Goal: Task Accomplishment & Management: Use online tool/utility

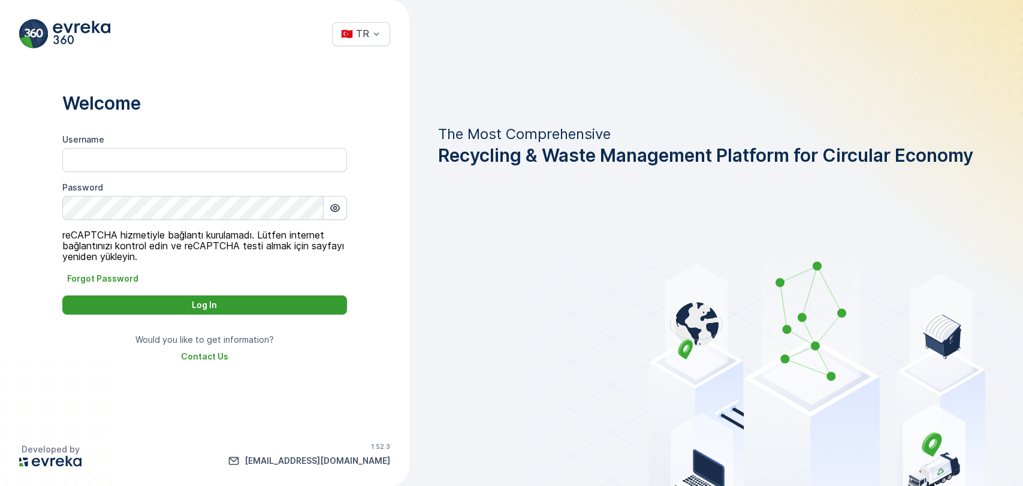
type input "aysenur.coskun"
click at [206, 310] on p "Log In" at bounding box center [204, 305] width 25 height 12
click at [262, 303] on div "Log In" at bounding box center [204, 305] width 270 height 12
click at [337, 209] on icon "button" at bounding box center [335, 208] width 12 height 12
click at [249, 309] on div "Log In" at bounding box center [204, 305] width 270 height 12
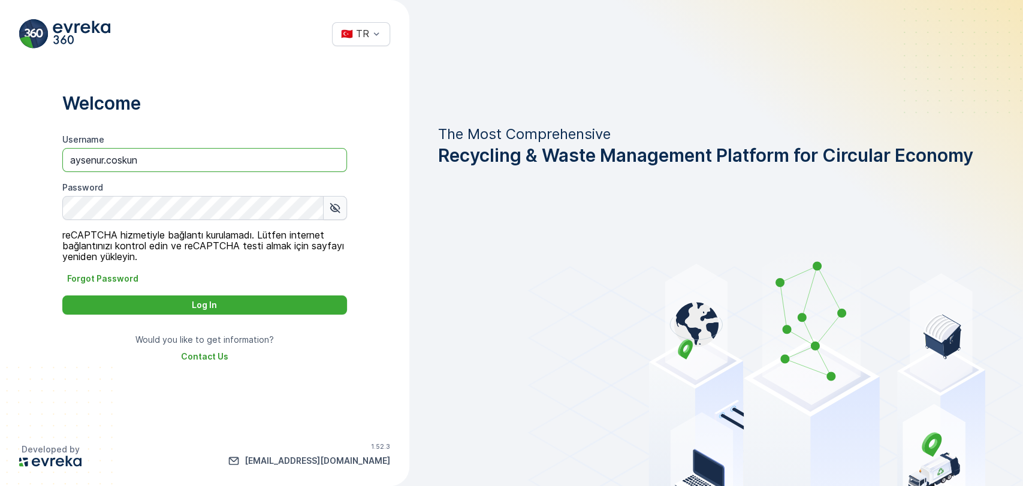
click at [200, 162] on input "aysenur.coskun" at bounding box center [204, 160] width 285 height 24
click at [280, 300] on div "Log In" at bounding box center [204, 305] width 270 height 12
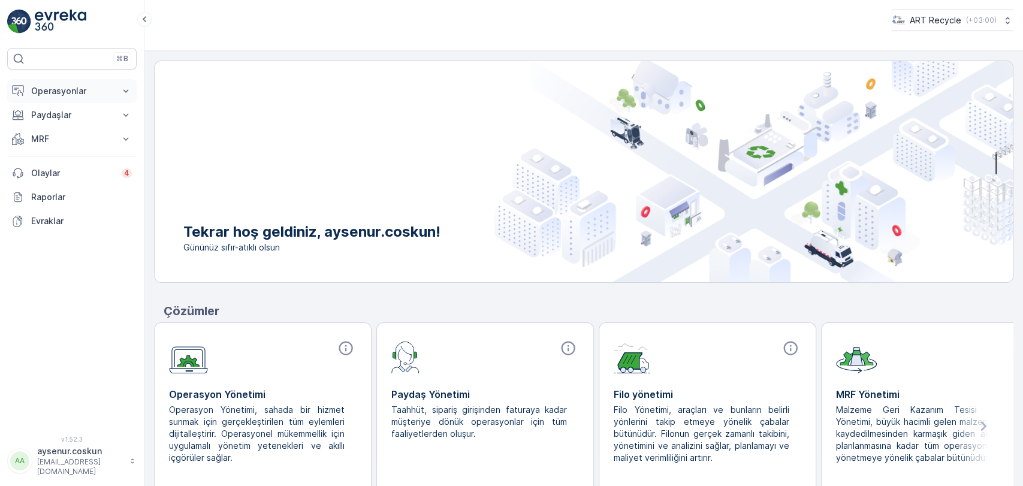
click at [116, 83] on button "Operasyonlar" at bounding box center [71, 91] width 129 height 24
click at [46, 121] on link "Planlama" at bounding box center [81, 128] width 111 height 17
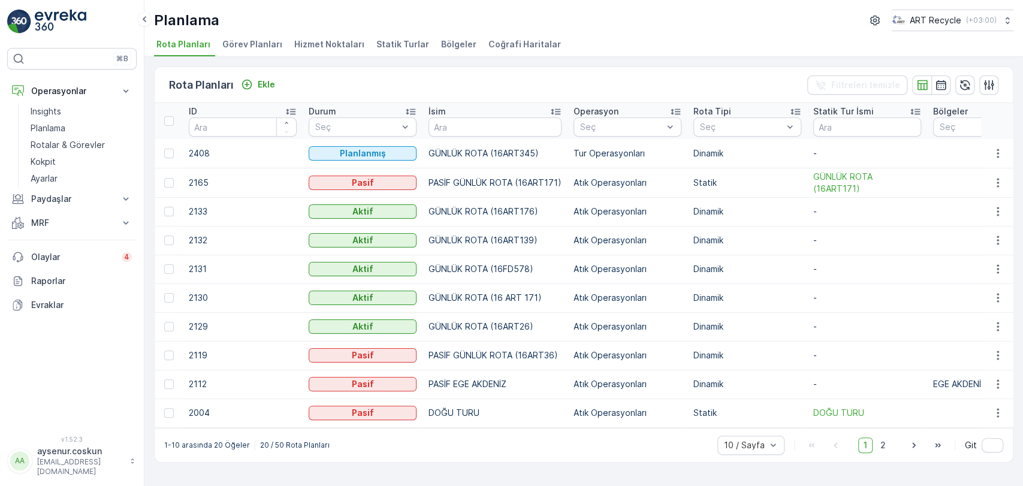
click at [327, 45] on span "Hizmet Noktaları" at bounding box center [329, 44] width 70 height 12
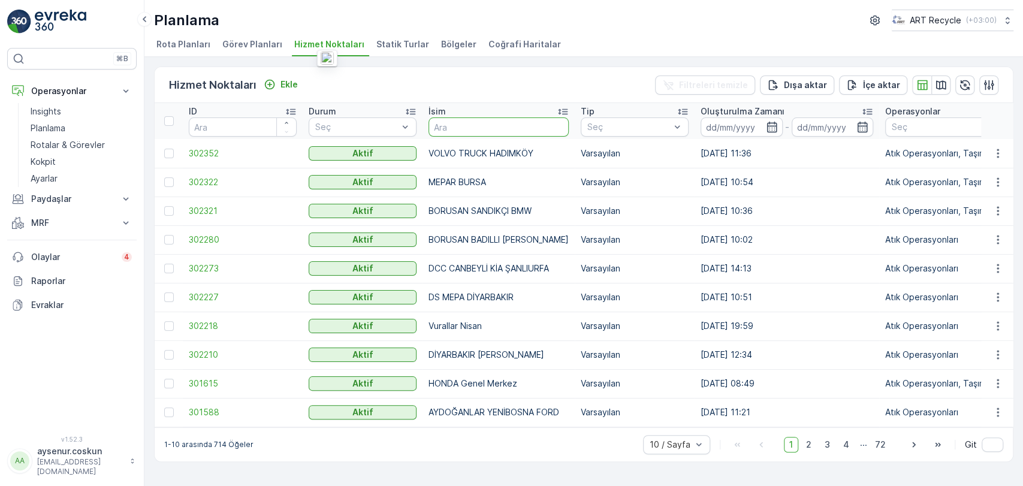
click at [461, 126] on input "text" at bounding box center [498, 126] width 140 height 19
type input "BZL"
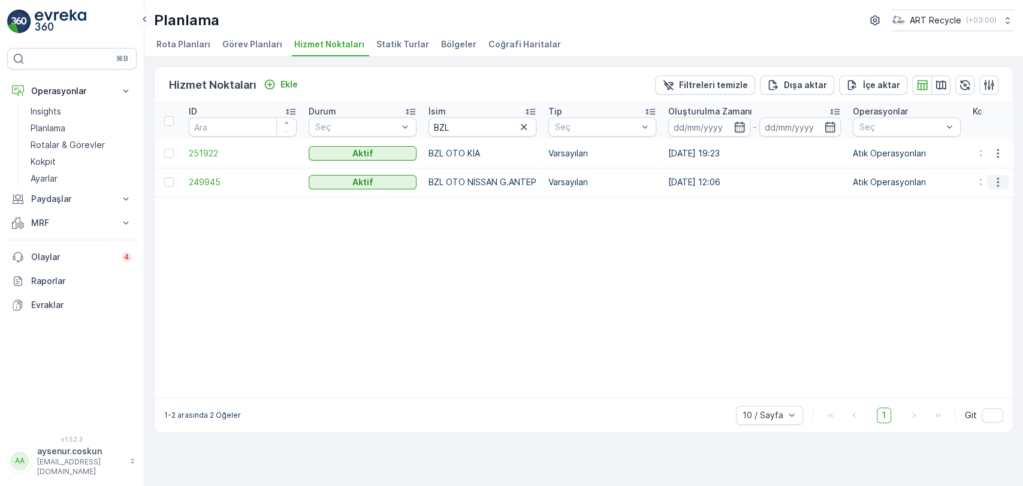
click at [998, 177] on icon "button" at bounding box center [997, 182] width 12 height 12
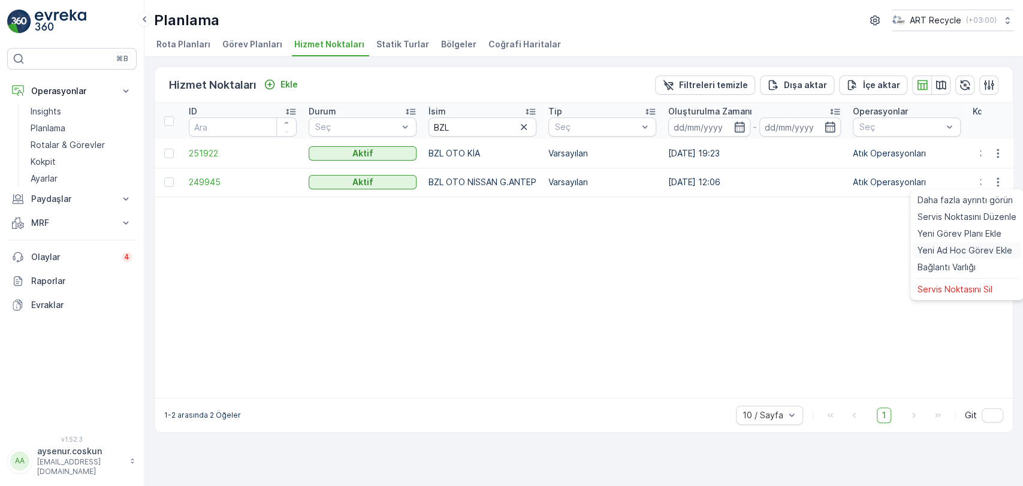
click at [969, 251] on span "Yeni Ad Hoc Görev Ekle" at bounding box center [964, 250] width 95 height 12
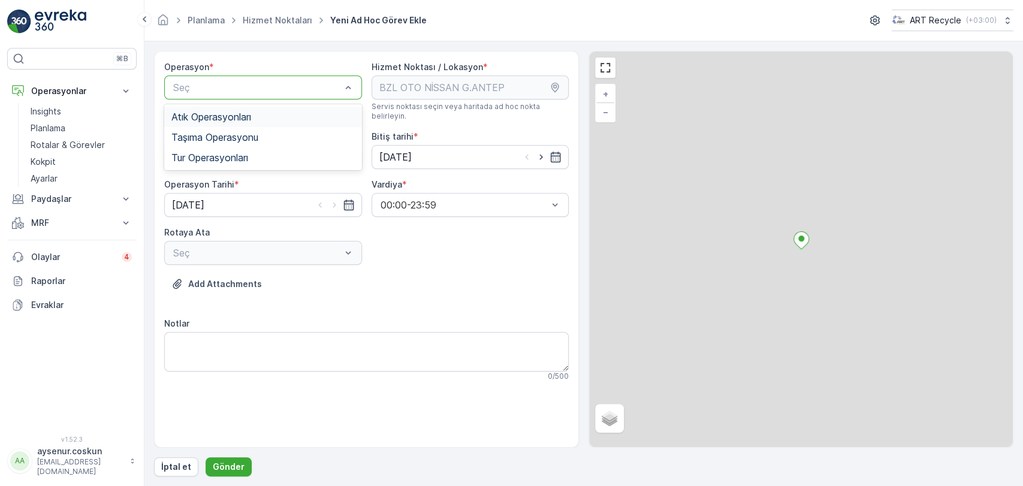
click at [236, 113] on span "Atık Operasyonları" at bounding box center [211, 116] width 80 height 11
click at [237, 145] on div "Seç" at bounding box center [263, 157] width 198 height 24
click at [235, 176] on div "Atık Toplama" at bounding box center [263, 186] width 198 height 20
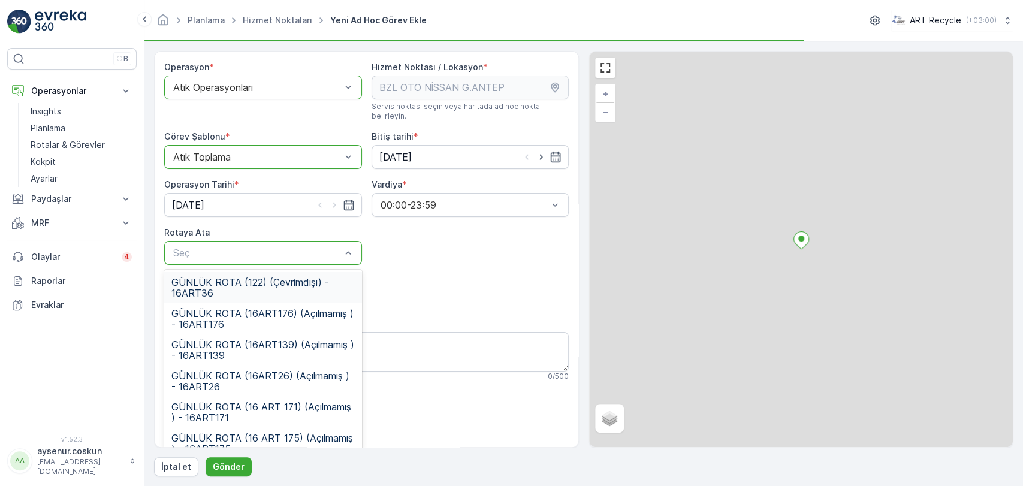
click at [249, 250] on div "Seç" at bounding box center [263, 253] width 198 height 24
drag, startPoint x: 268, startPoint y: 406, endPoint x: 253, endPoint y: 425, distance: 24.7
click at [269, 404] on span "GÜNLÜK ROTA (16 ART 171) (Açılmamış ) - 16ART171" at bounding box center [262, 412] width 183 height 22
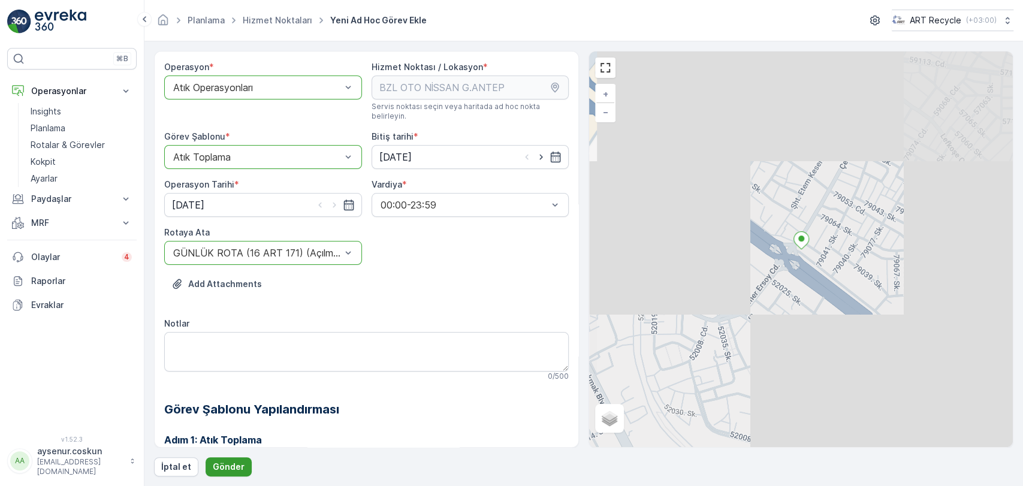
click at [231, 467] on p "Gönder" at bounding box center [229, 467] width 32 height 12
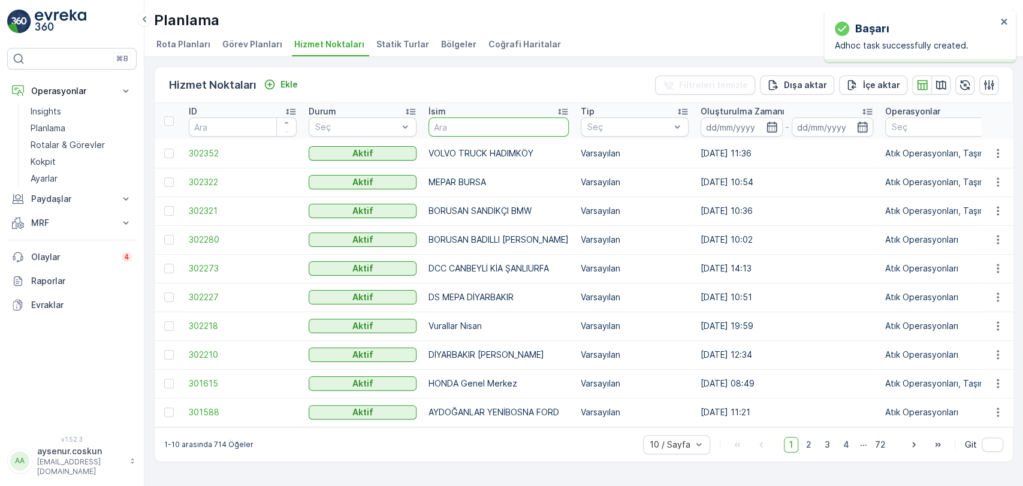
click at [469, 124] on input "text" at bounding box center [498, 126] width 140 height 19
type input "BZL"
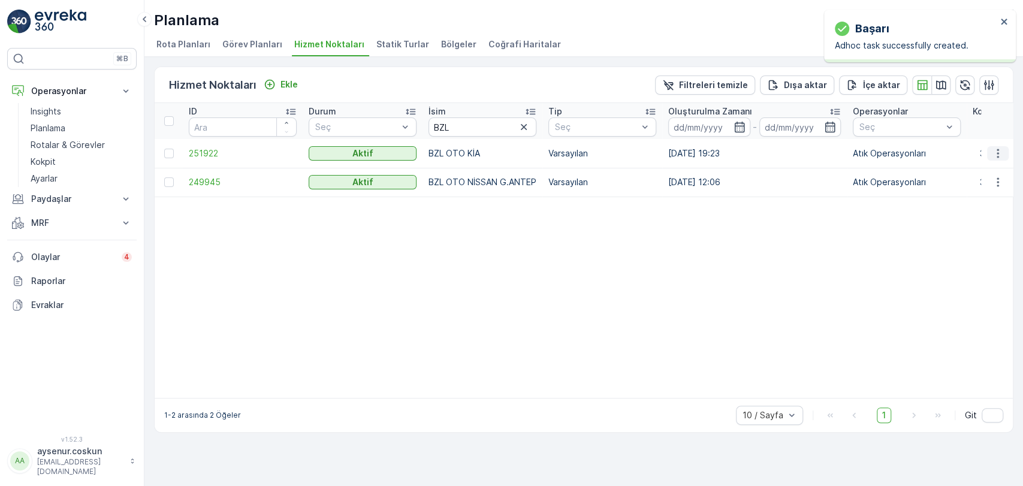
click at [997, 150] on icon "button" at bounding box center [997, 153] width 2 height 9
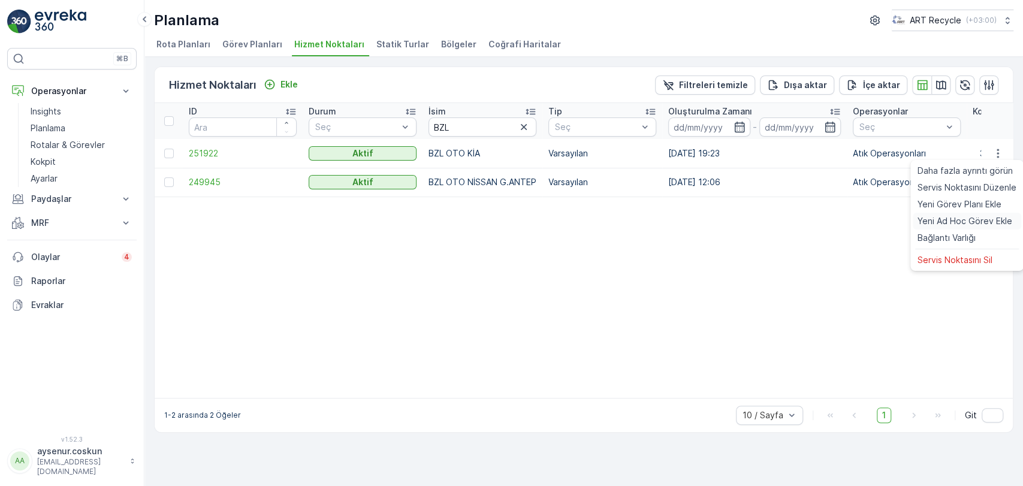
click at [977, 225] on span "Yeni Ad Hoc Görev Ekle" at bounding box center [964, 221] width 95 height 12
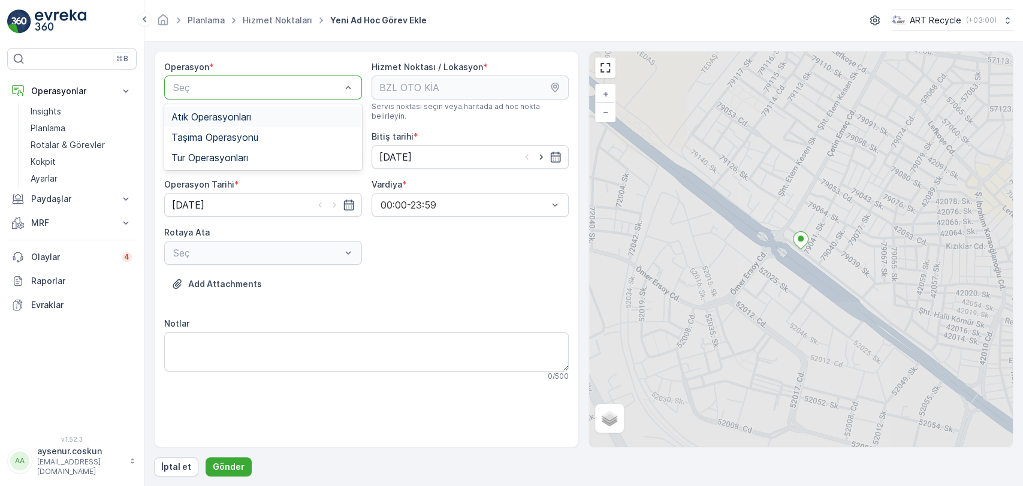
click at [251, 111] on span "Atık Operasyonları" at bounding box center [211, 116] width 80 height 11
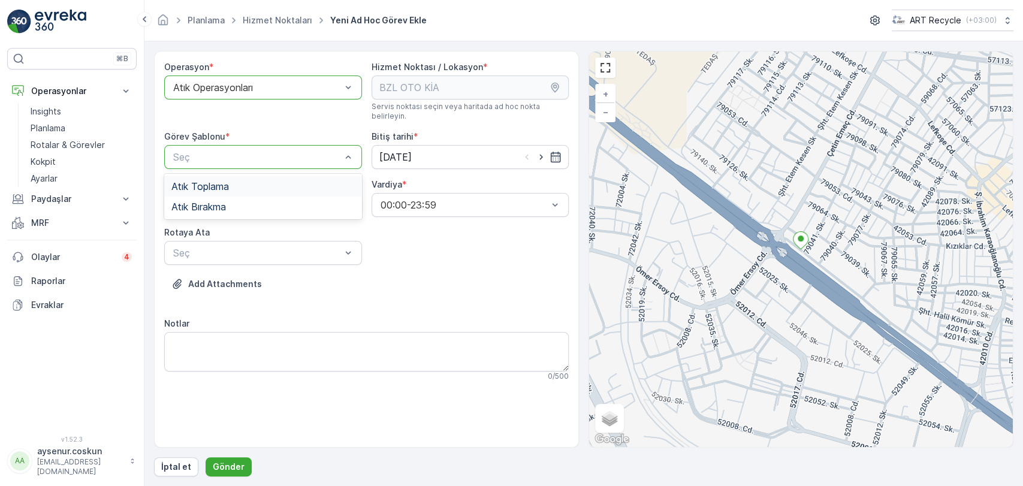
click at [240, 181] on div "Atık Toplama" at bounding box center [262, 186] width 183 height 11
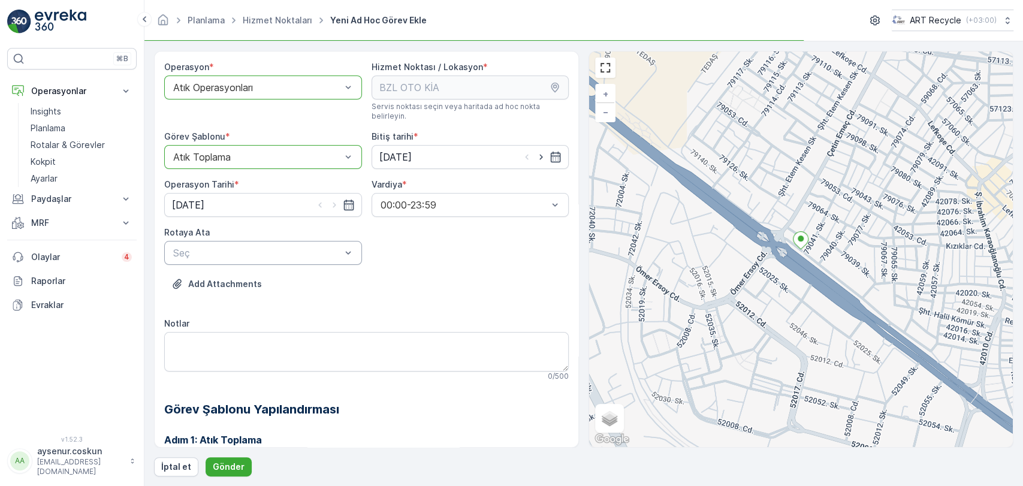
click at [258, 241] on div "Seç" at bounding box center [263, 253] width 198 height 24
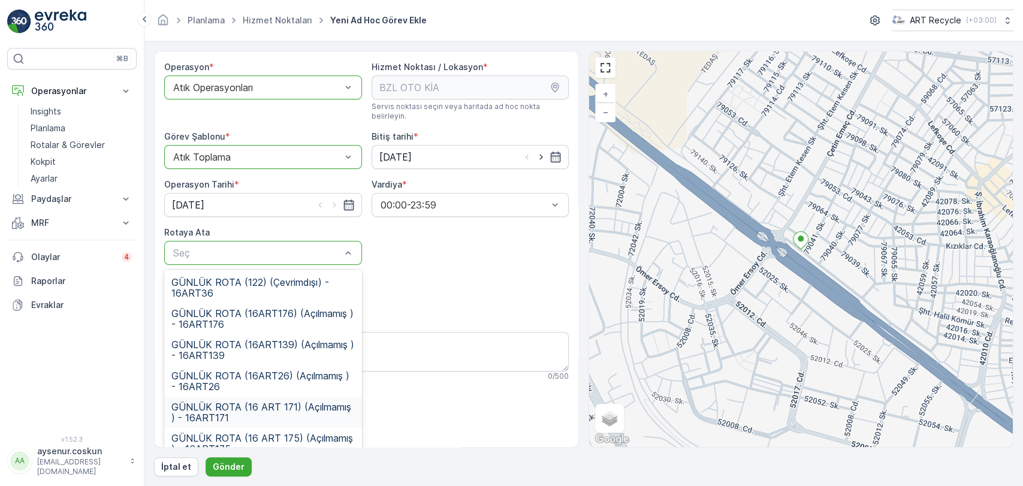
click at [306, 401] on span "GÜNLÜK ROTA (16 ART 171) (Açılmamış ) - 16ART171" at bounding box center [262, 412] width 183 height 22
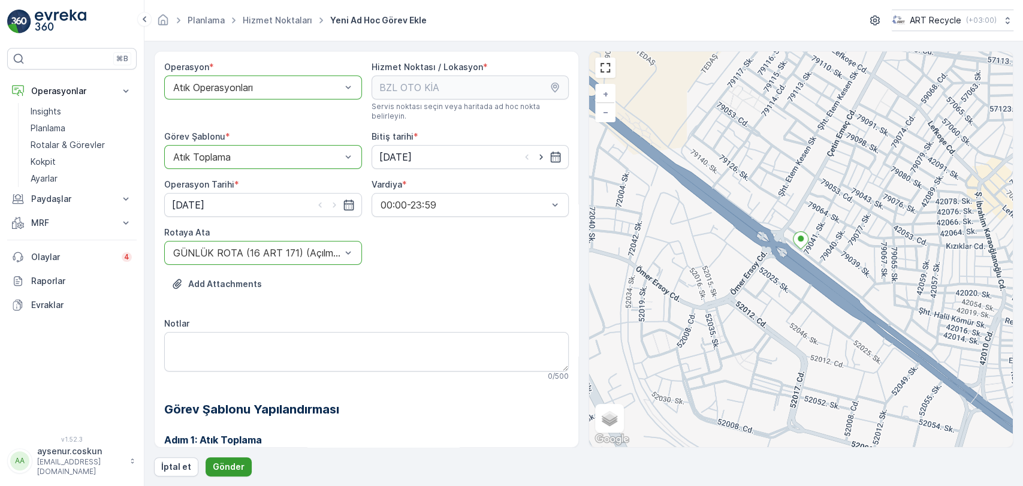
click at [240, 459] on button "Gönder" at bounding box center [228, 466] width 46 height 19
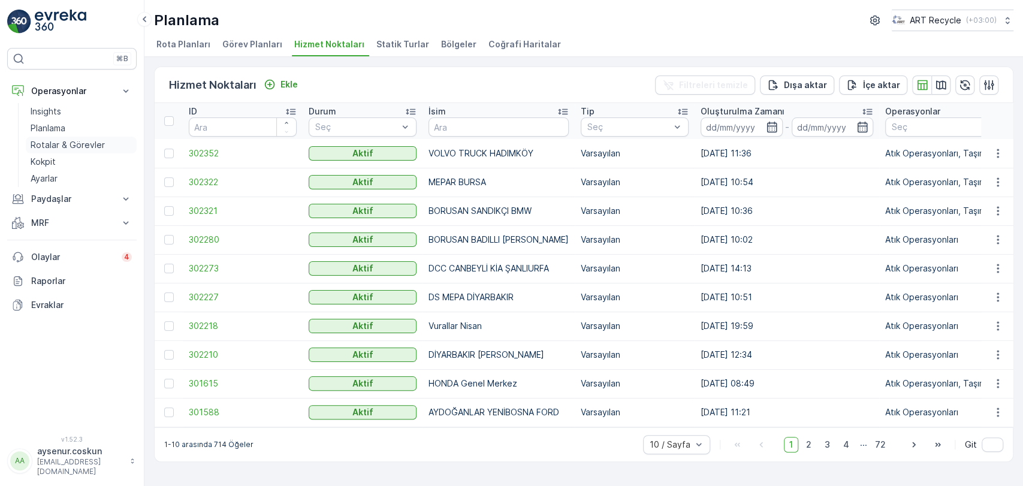
click at [83, 146] on p "Rotalar & Görevler" at bounding box center [68, 145] width 74 height 12
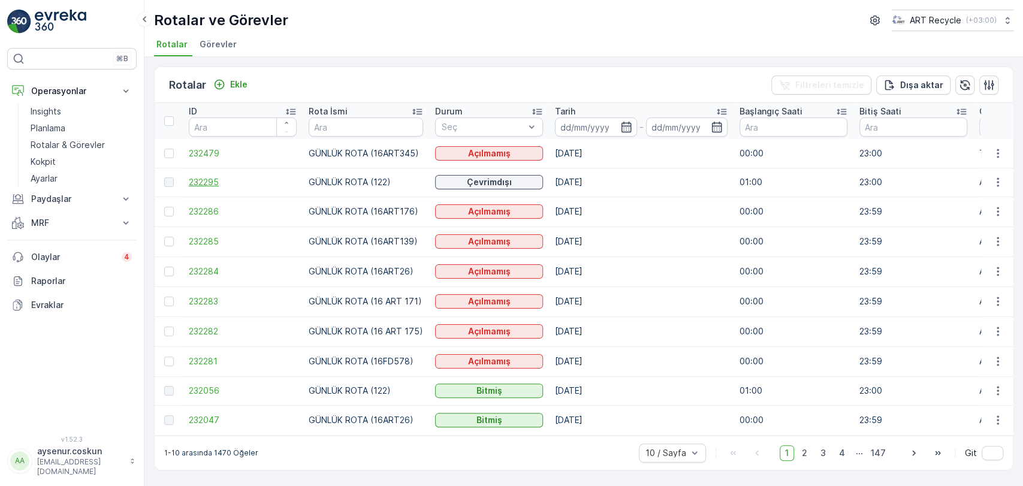
click at [210, 182] on span "232295" at bounding box center [243, 182] width 108 height 12
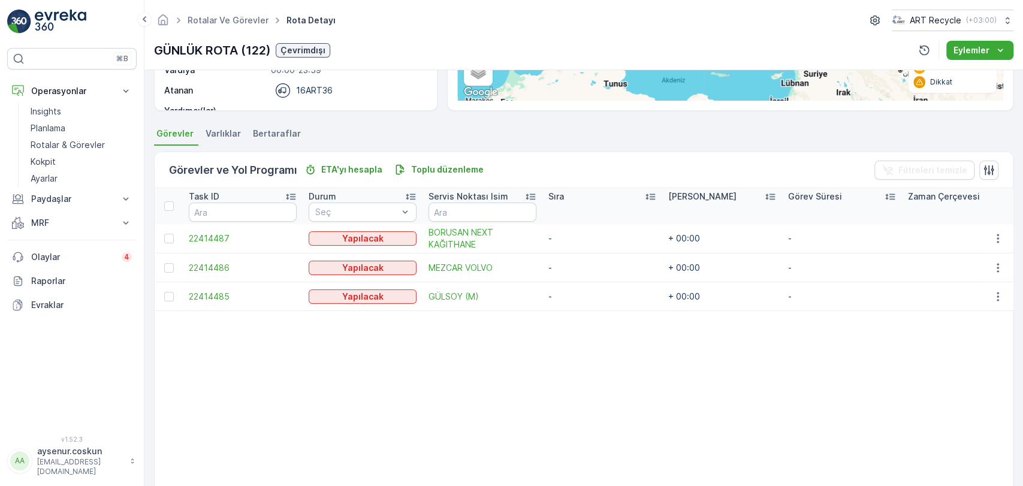
scroll to position [265, 0]
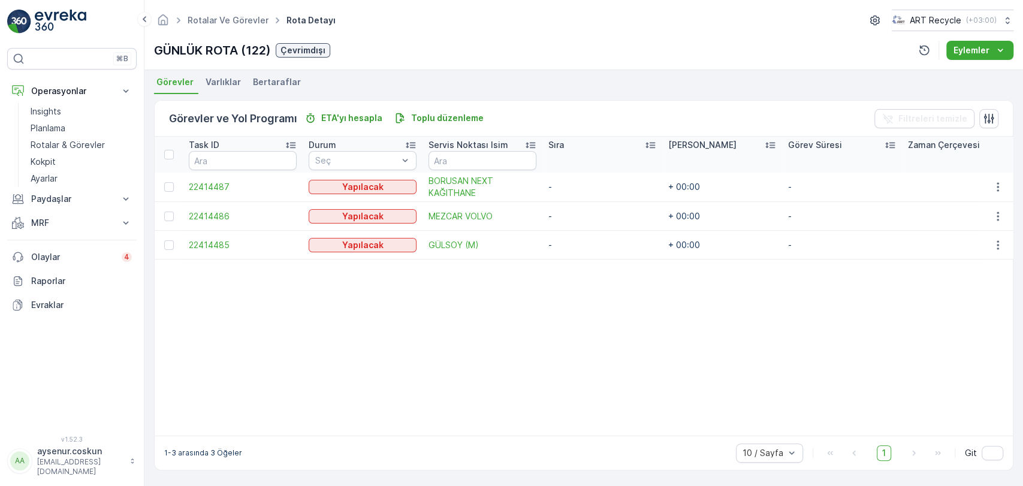
drag, startPoint x: 56, startPoint y: 22, endPoint x: 62, endPoint y: 25, distance: 6.7
click at [56, 22] on img at bounding box center [61, 22] width 52 height 24
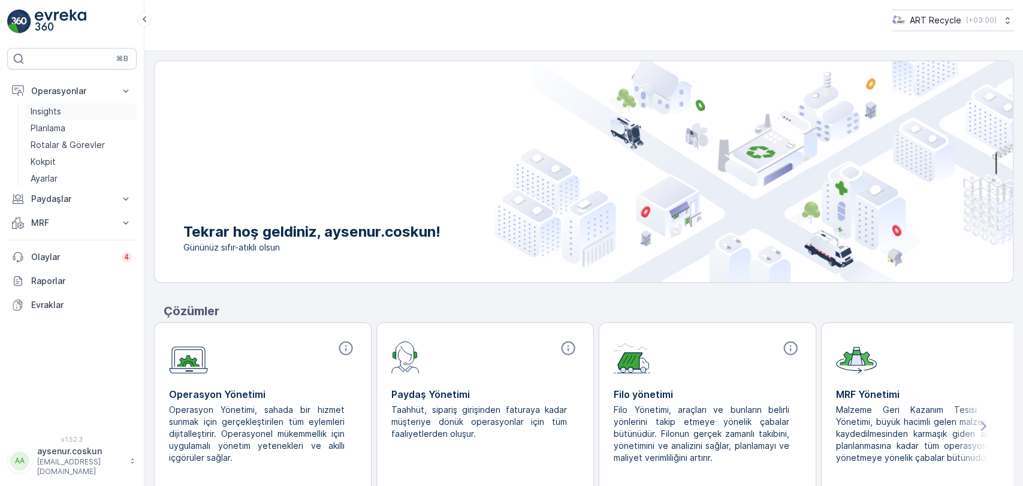
click at [92, 103] on link "Insights" at bounding box center [81, 111] width 111 height 17
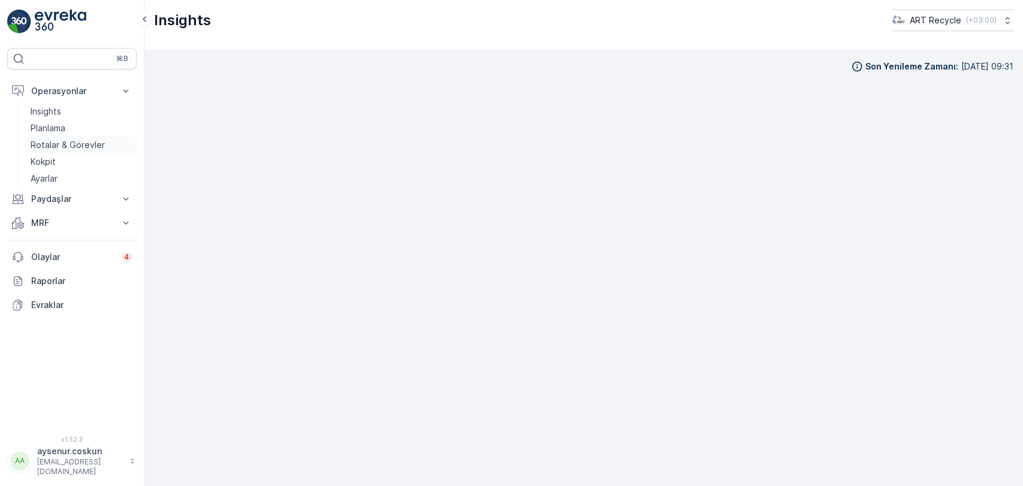
click at [107, 137] on link "Rotalar & Görevler" at bounding box center [81, 145] width 111 height 17
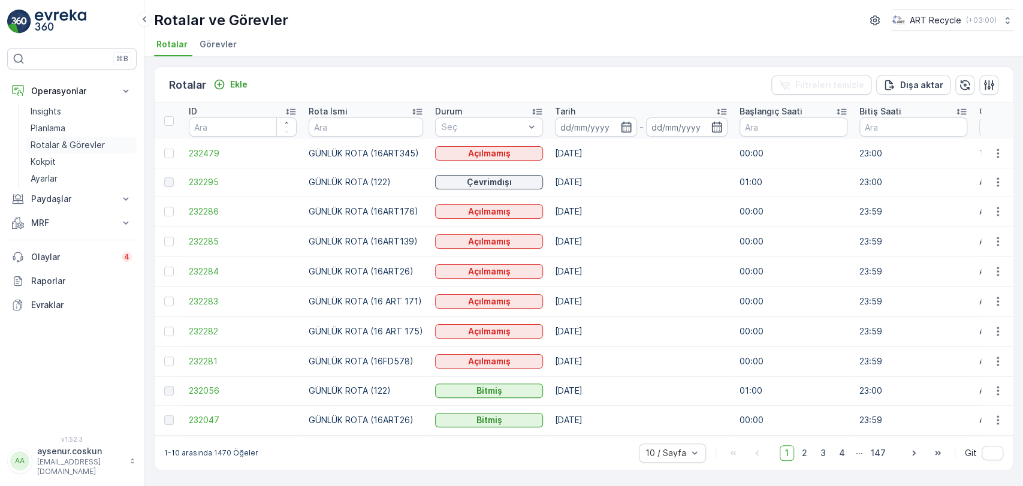
click at [104, 146] on link "Rotalar & Görevler" at bounding box center [81, 145] width 111 height 17
click at [210, 43] on span "Görevler" at bounding box center [217, 44] width 37 height 12
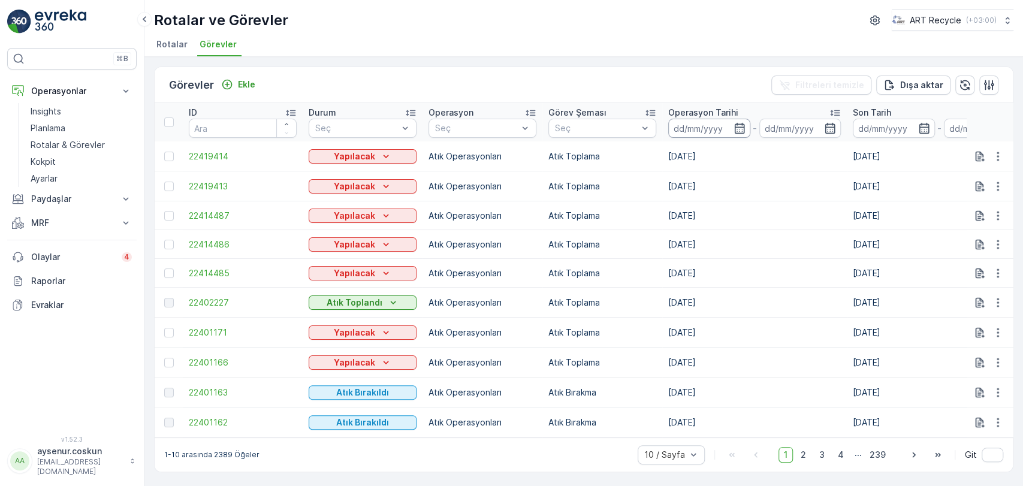
click at [682, 129] on input at bounding box center [709, 128] width 82 height 19
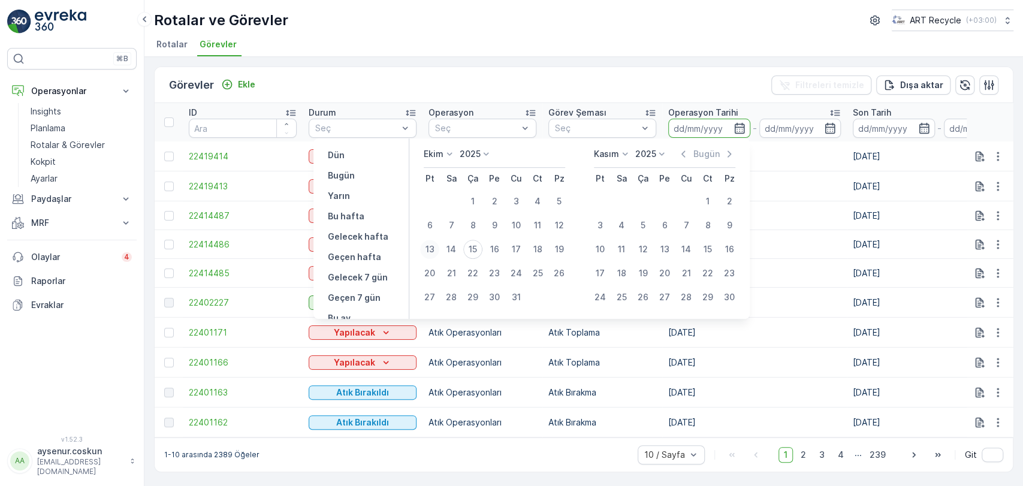
click at [436, 252] on div "13" at bounding box center [429, 249] width 19 height 19
type input "[DATE]"
click at [453, 248] on div "14" at bounding box center [450, 249] width 19 height 19
type input "[DATE]"
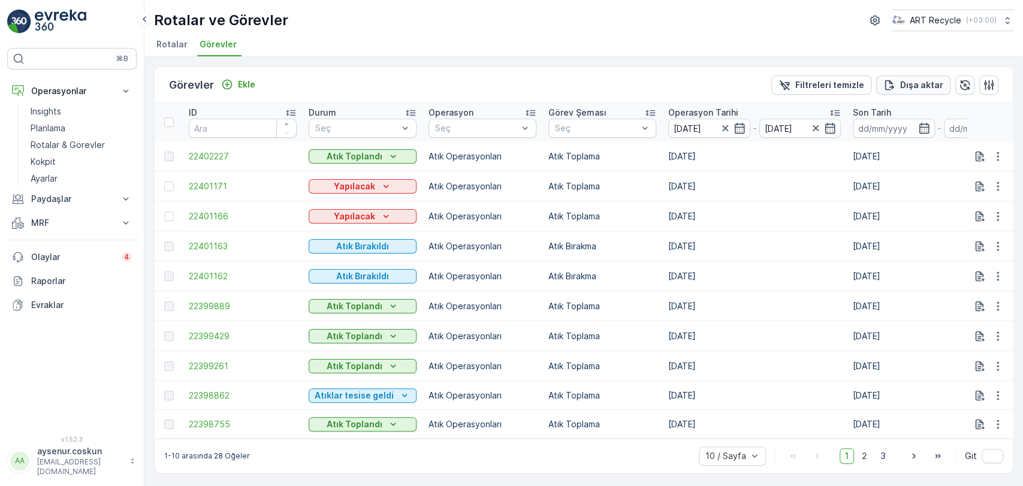
click at [911, 84] on p "Dışa aktar" at bounding box center [921, 85] width 43 height 12
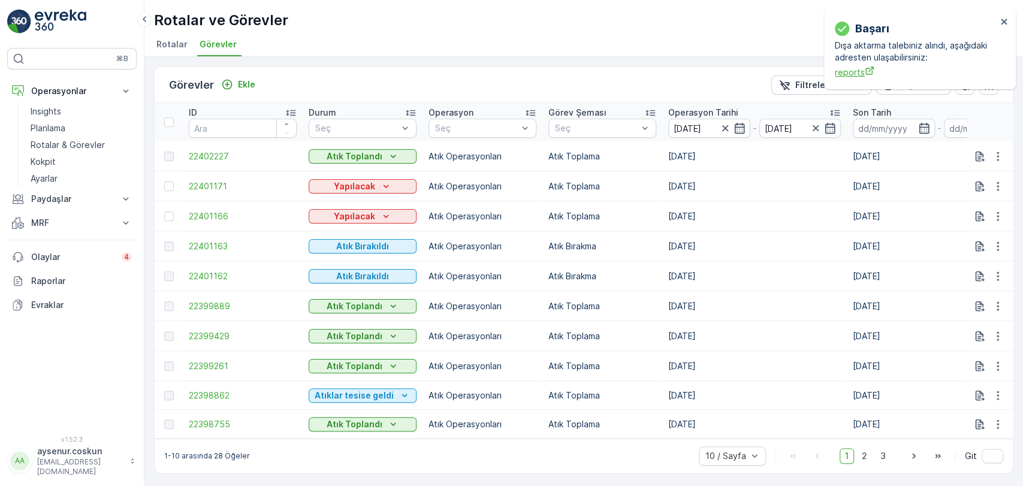
click at [855, 72] on span "reports" at bounding box center [915, 72] width 162 height 13
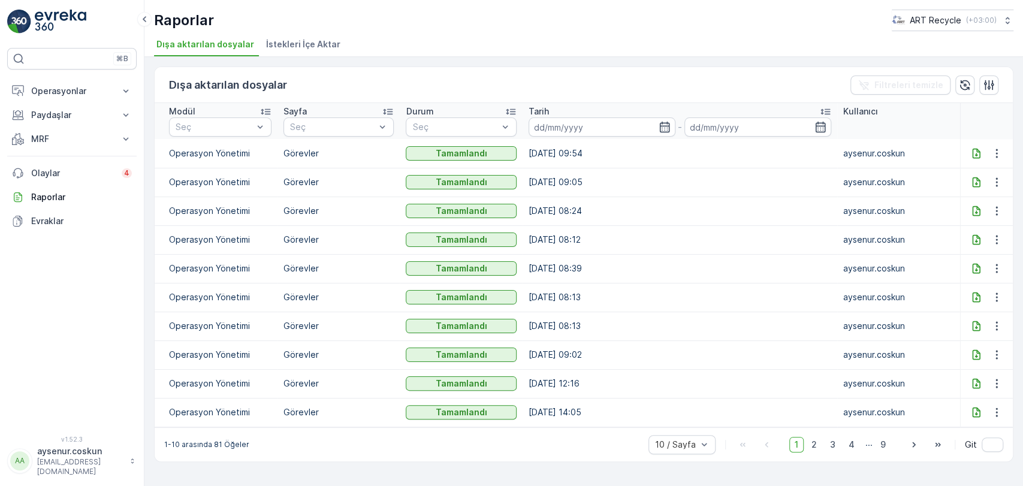
click at [973, 151] on icon at bounding box center [976, 153] width 12 height 12
click at [104, 86] on p "Operasyonlar" at bounding box center [71, 91] width 81 height 12
click at [98, 113] on link "Insights" at bounding box center [81, 111] width 111 height 17
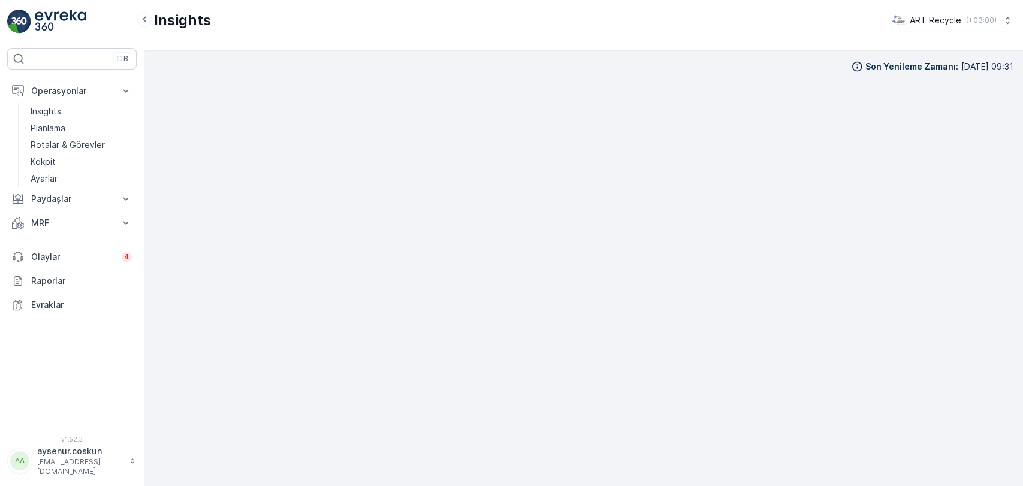
scroll to position [11, 0]
